Goal: Information Seeking & Learning: Understand process/instructions

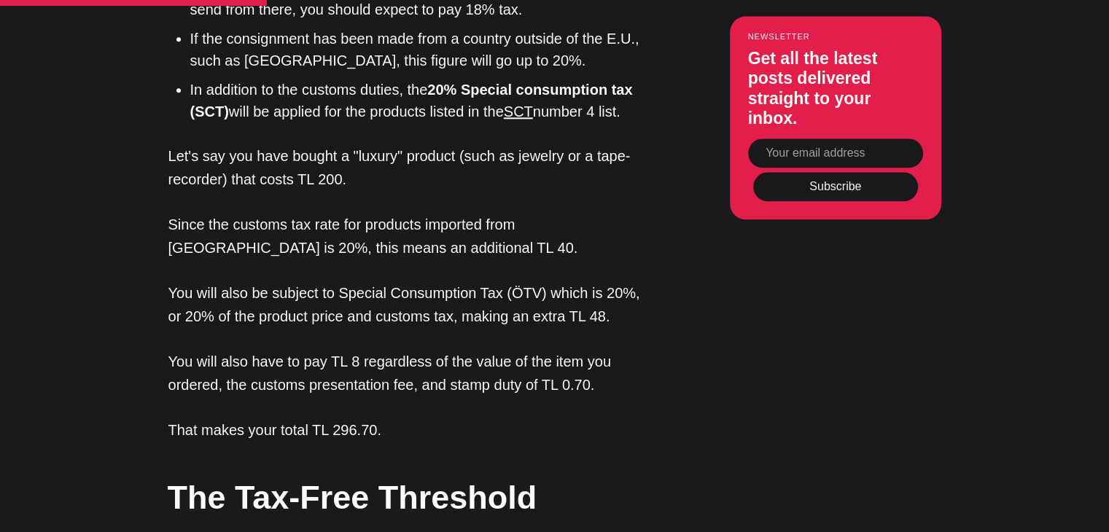
scroll to position [1750, 0]
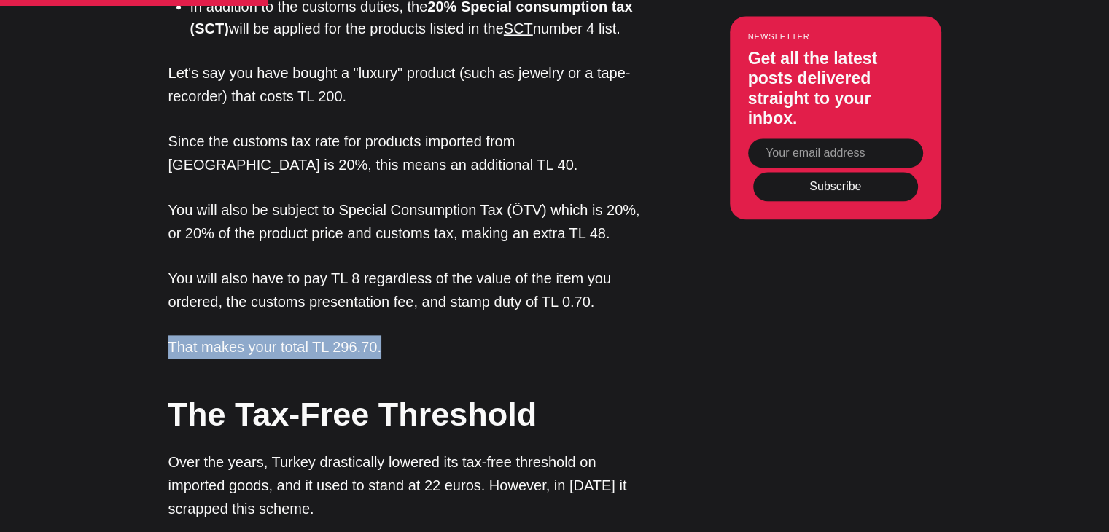
drag, startPoint x: 144, startPoint y: 222, endPoint x: 406, endPoint y: 232, distance: 262.0
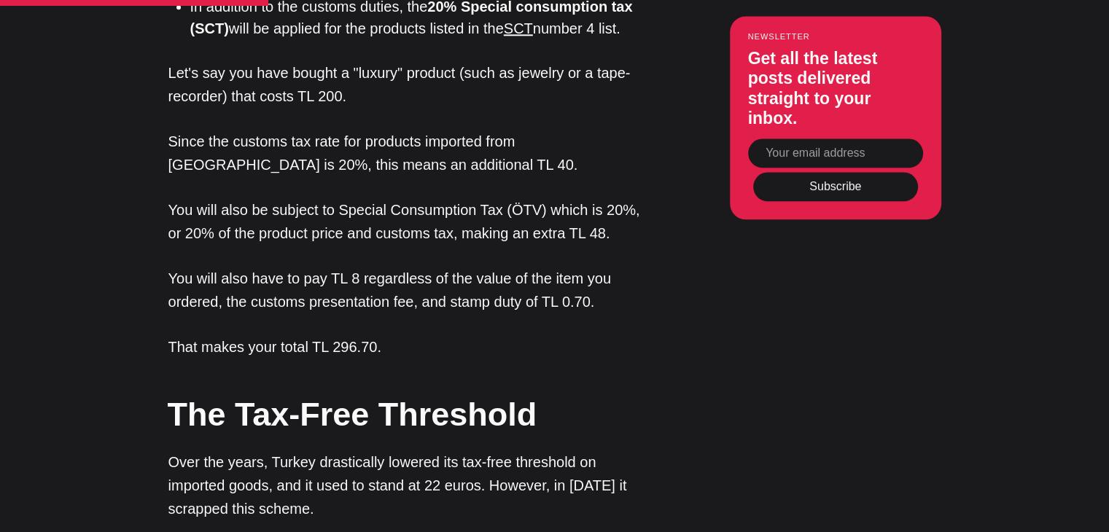
click at [373, 451] on p "Over the years, Turkey drastically lowered its tax-free threshold on imported g…" at bounding box center [412, 486] width 489 height 70
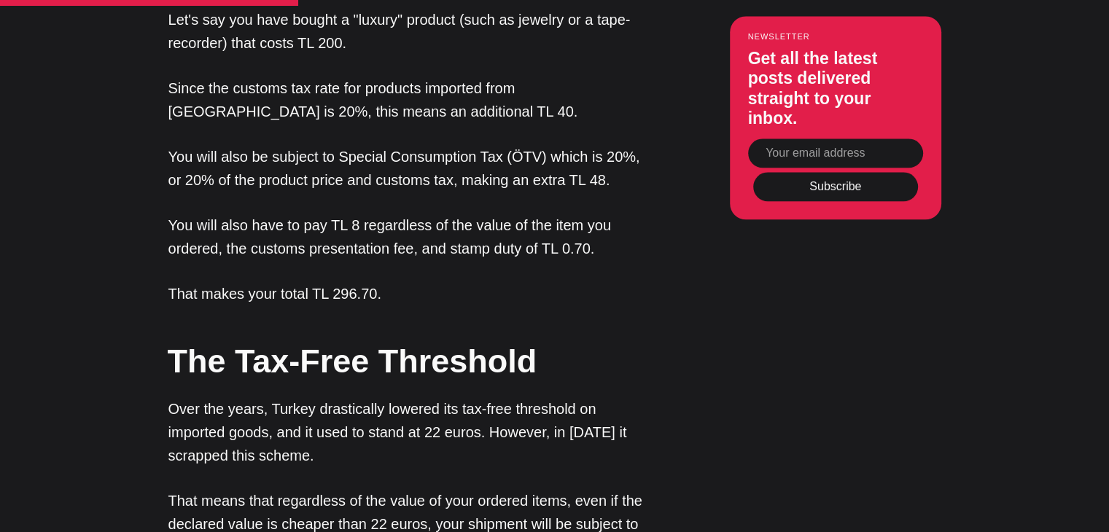
scroll to position [1896, 0]
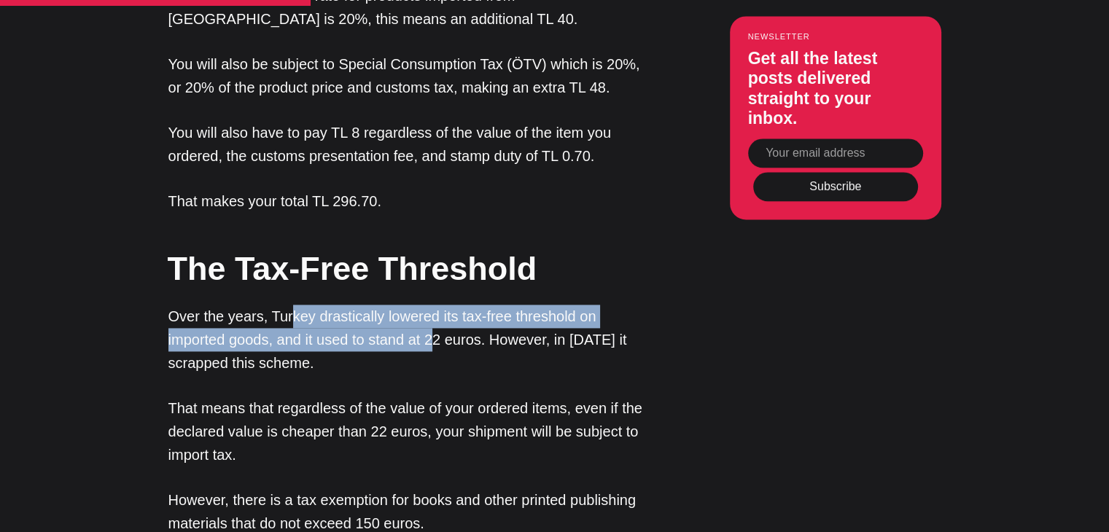
drag, startPoint x: 289, startPoint y: 193, endPoint x: 372, endPoint y: 232, distance: 91.7
click at [372, 305] on p "Over the years, Turkey drastically lowered its tax-free threshold on imported g…" at bounding box center [412, 340] width 489 height 70
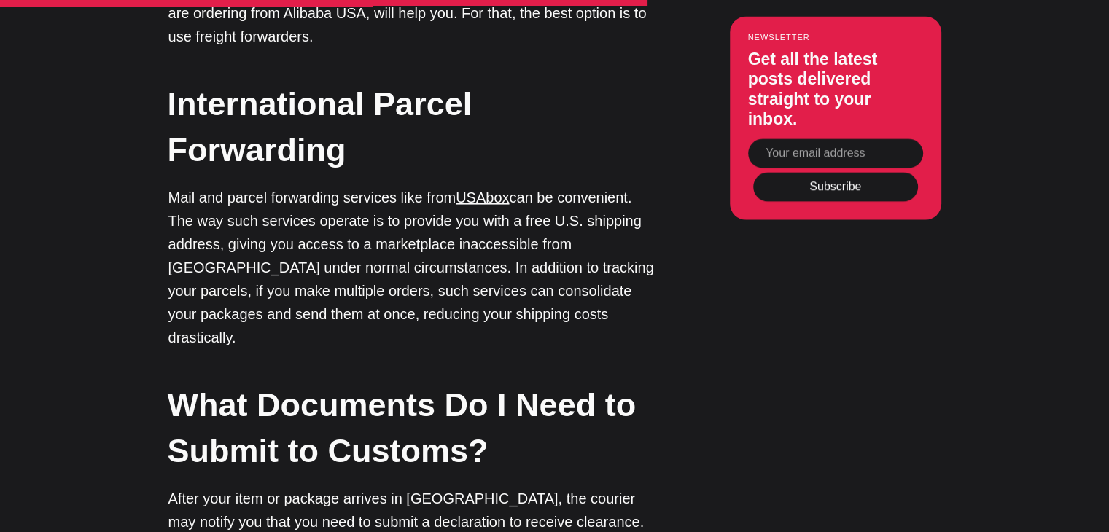
scroll to position [3063, 0]
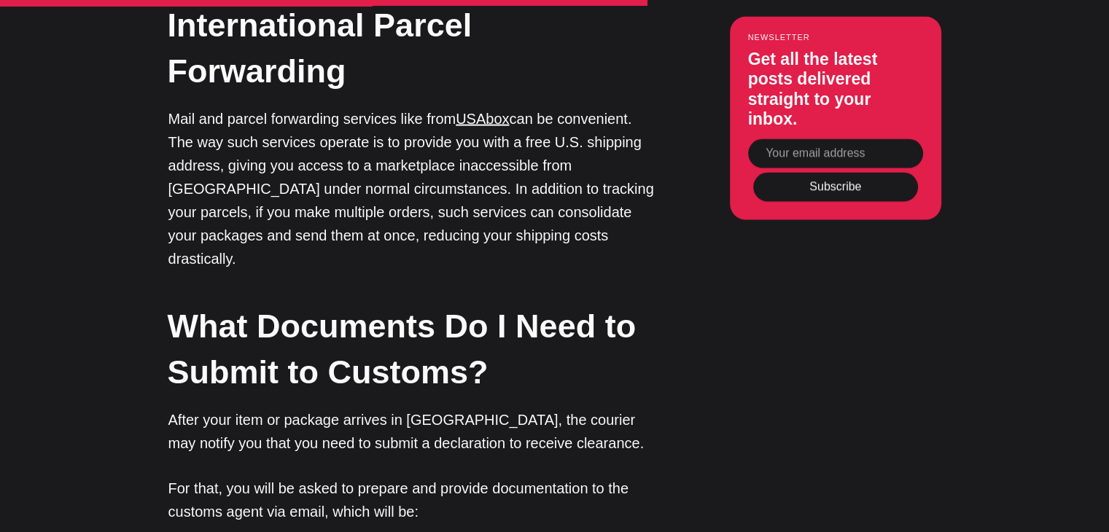
drag, startPoint x: 184, startPoint y: 353, endPoint x: 306, endPoint y: 351, distance: 121.8
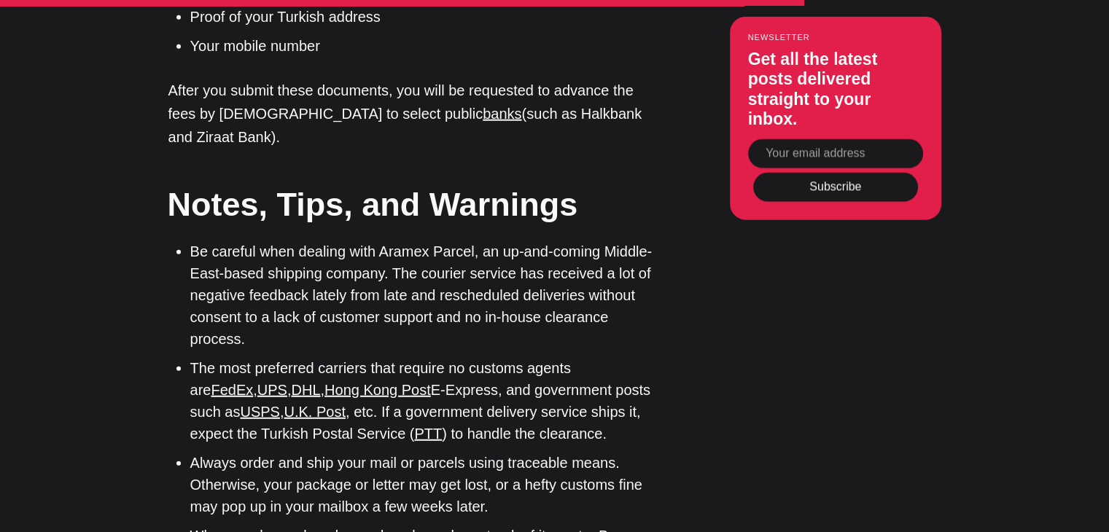
scroll to position [3354, 0]
